Goal: Navigation & Orientation: Find specific page/section

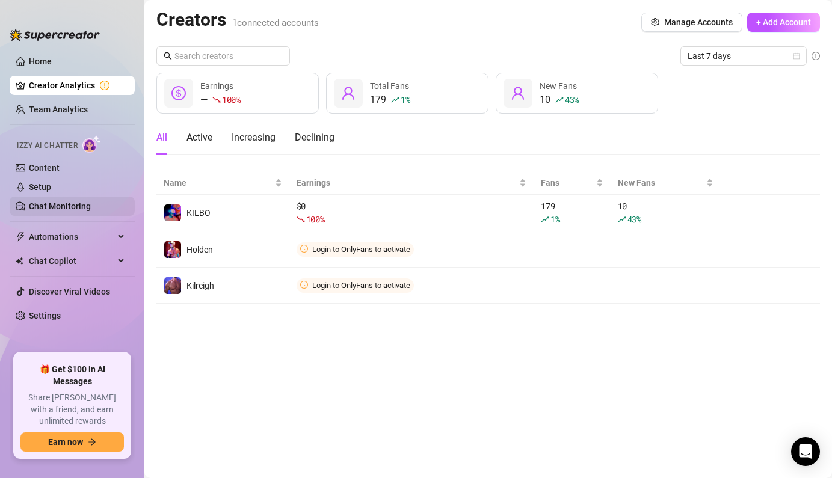
click at [74, 211] on link "Chat Monitoring" at bounding box center [60, 206] width 62 height 10
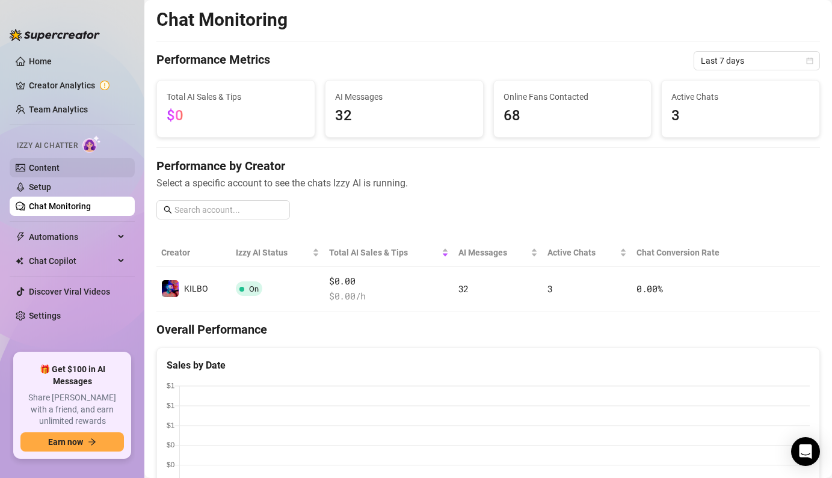
click at [60, 166] on link "Content" at bounding box center [44, 168] width 31 height 10
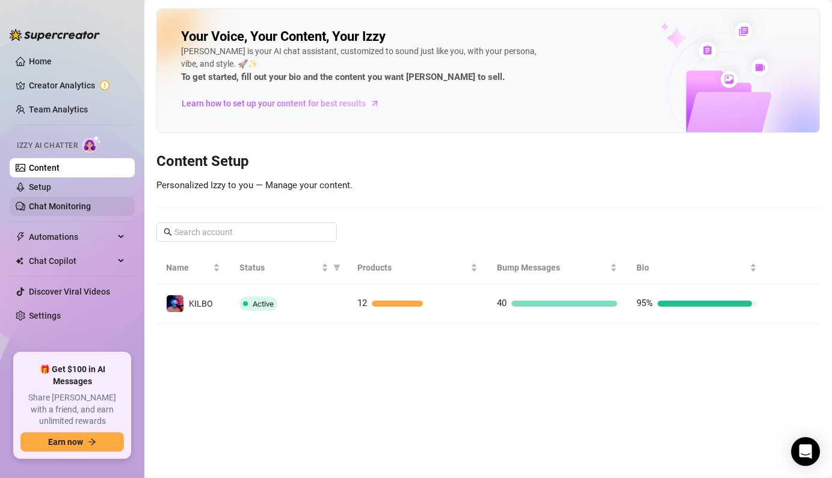
click at [72, 204] on link "Chat Monitoring" at bounding box center [60, 206] width 62 height 10
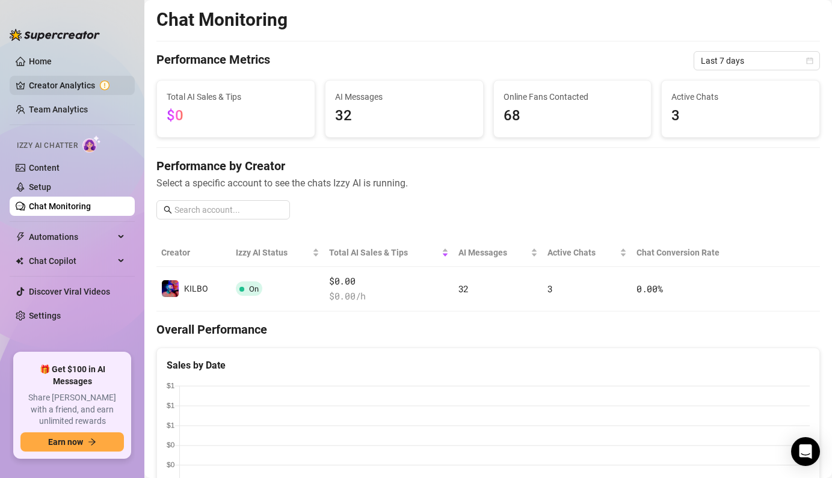
click at [99, 87] on link "Creator Analytics" at bounding box center [77, 85] width 96 height 19
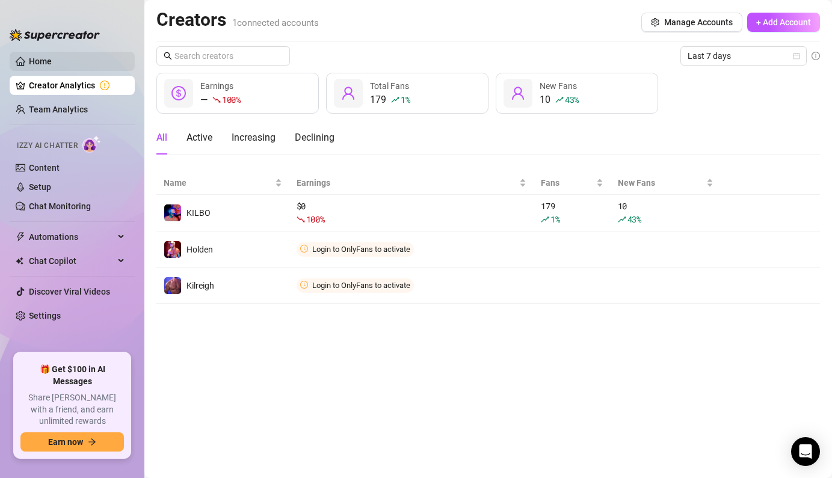
click at [52, 57] on link "Home" at bounding box center [40, 62] width 23 height 10
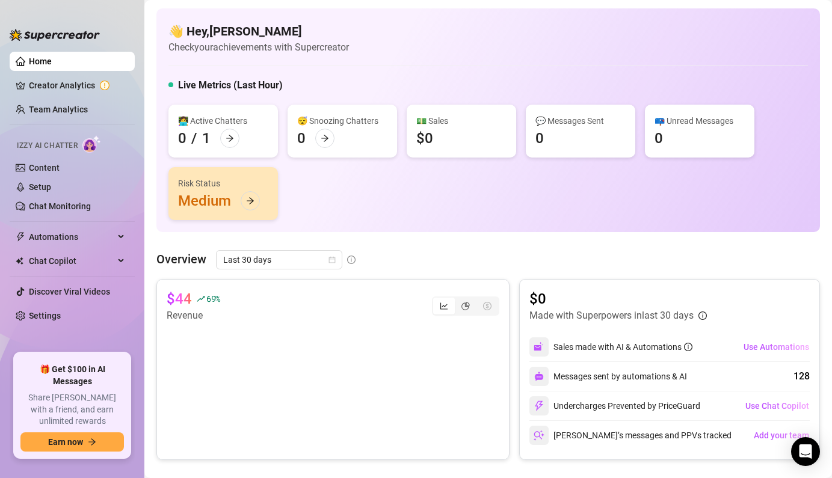
click at [91, 146] on img at bounding box center [91, 143] width 19 height 17
